Goal: Navigation & Orientation: Go to known website

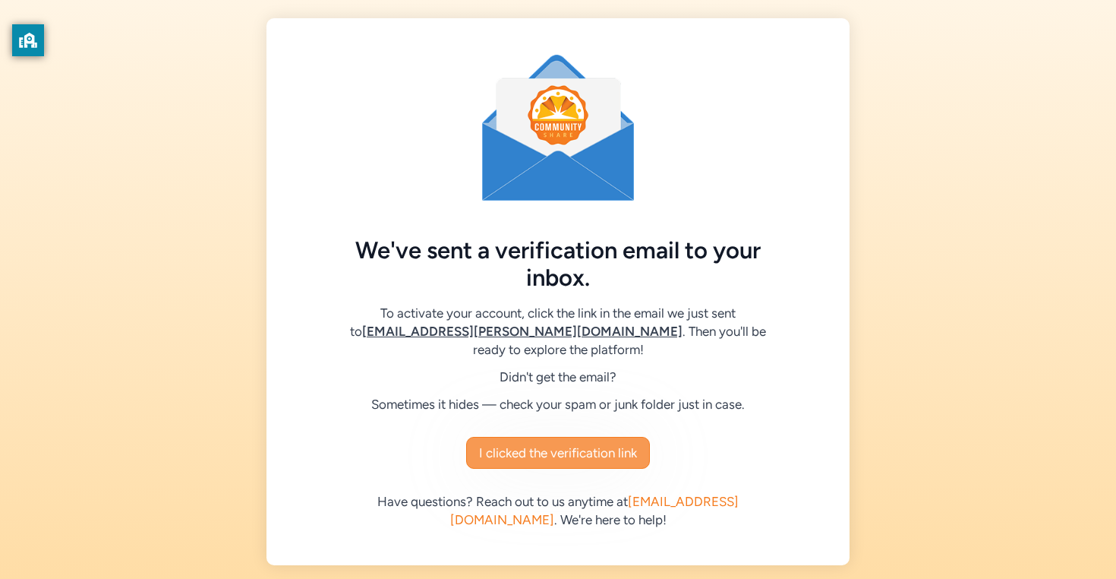
click at [572, 454] on span "I clicked the verification link" at bounding box center [558, 452] width 158 height 18
click at [549, 461] on span "I clicked the verification link" at bounding box center [558, 452] width 158 height 18
